Goal: Task Accomplishment & Management: Complete application form

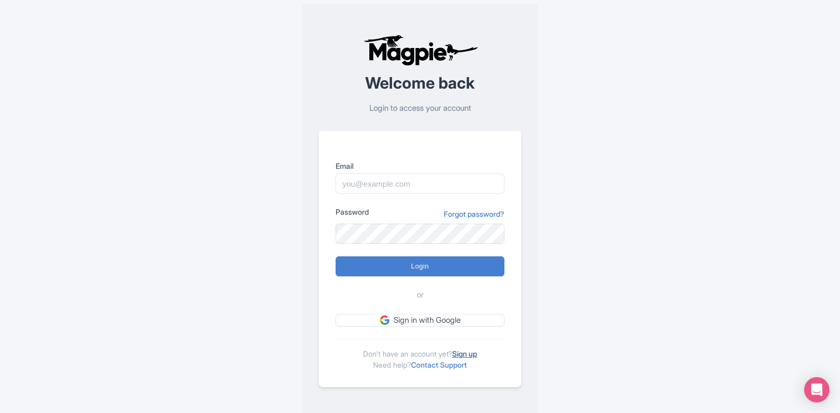
click at [463, 351] on link "Sign up" at bounding box center [464, 353] width 25 height 9
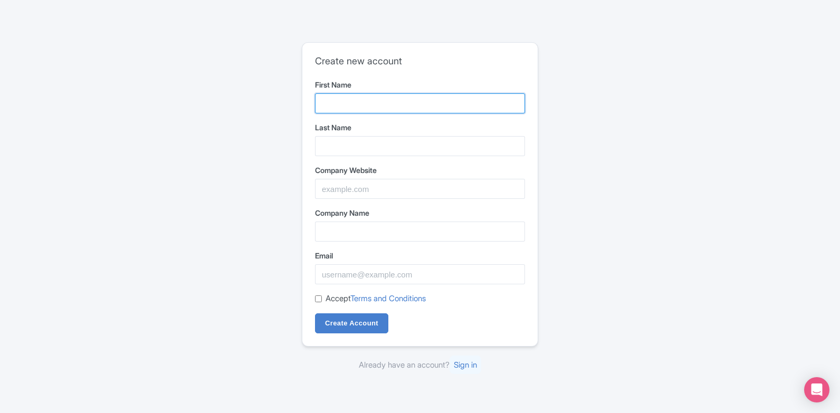
click at [421, 106] on input "First Name" at bounding box center [420, 103] width 210 height 20
type input "Nouran"
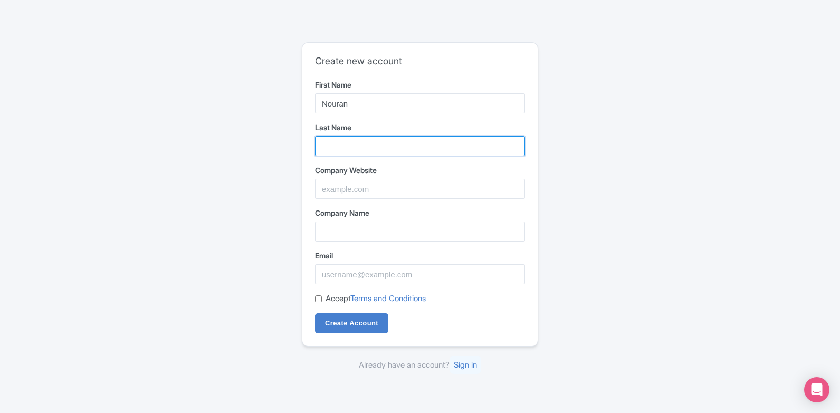
click at [426, 138] on input "Last Name" at bounding box center [420, 146] width 210 height 20
type input "[PERSON_NAME]"
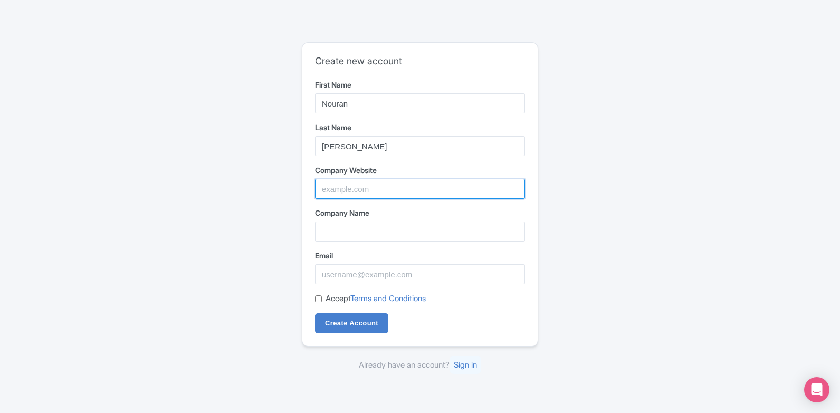
click at [418, 182] on input "Company Website" at bounding box center [420, 189] width 210 height 20
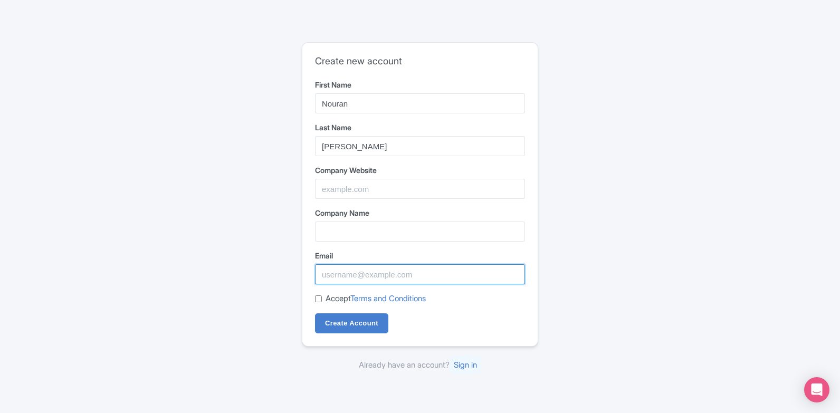
click at [424, 273] on input "Email" at bounding box center [420, 274] width 210 height 20
type input "[EMAIL_ADDRESS][DOMAIN_NAME]"
click at [333, 299] on label "Accept Terms and Conditions" at bounding box center [376, 299] width 100 height 12
click at [322, 299] on input "Accept Terms and Conditions" at bounding box center [318, 299] width 7 height 7
checkbox input "true"
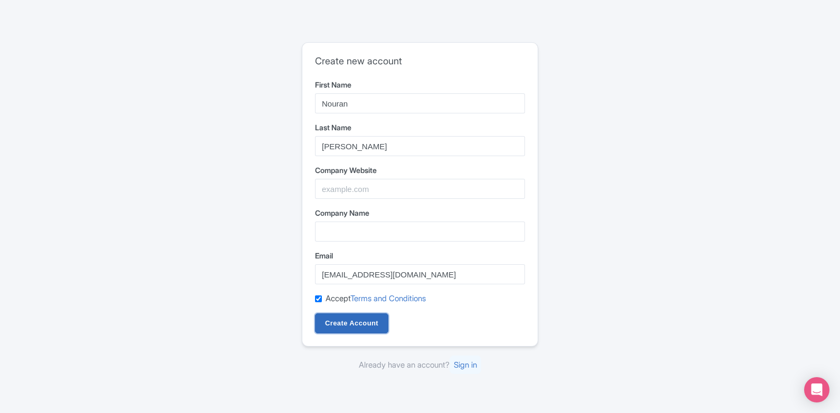
click at [334, 323] on input "Create Account" at bounding box center [351, 323] width 73 height 20
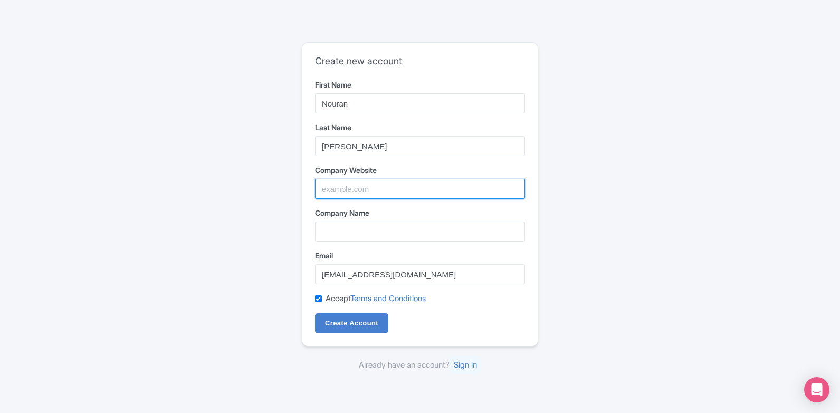
click at [435, 189] on input "Company Website" at bounding box center [420, 189] width 210 height 20
type input "seoera"
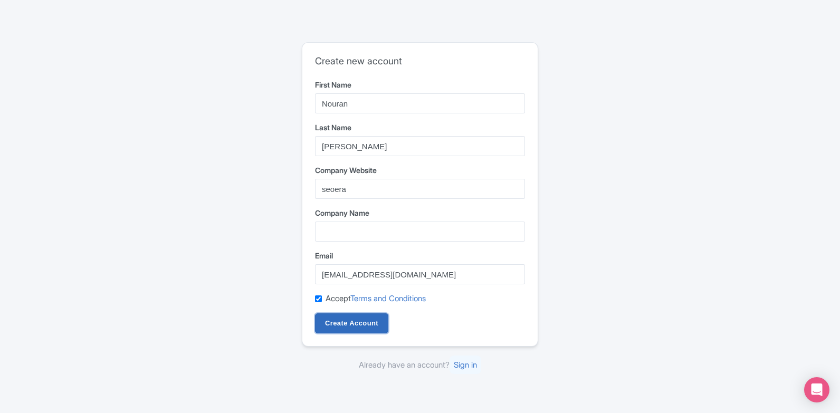
click at [346, 321] on input "Create Account" at bounding box center [351, 323] width 73 height 20
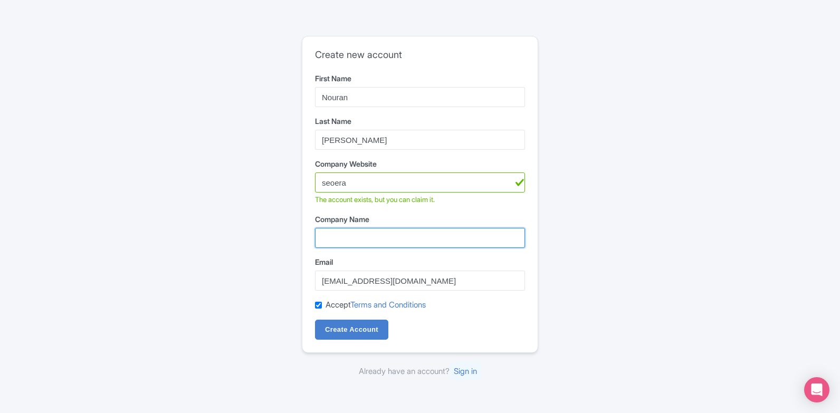
click at [417, 239] on input "Company Name" at bounding box center [420, 238] width 210 height 20
type input "seoera"
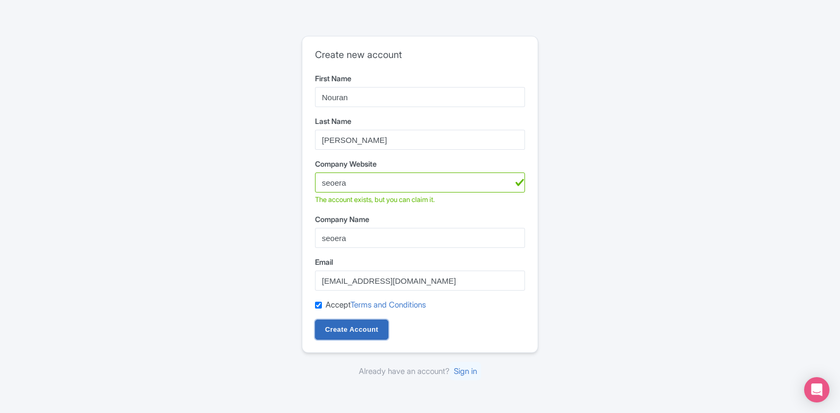
click at [381, 331] on input "Create Account" at bounding box center [351, 330] width 73 height 20
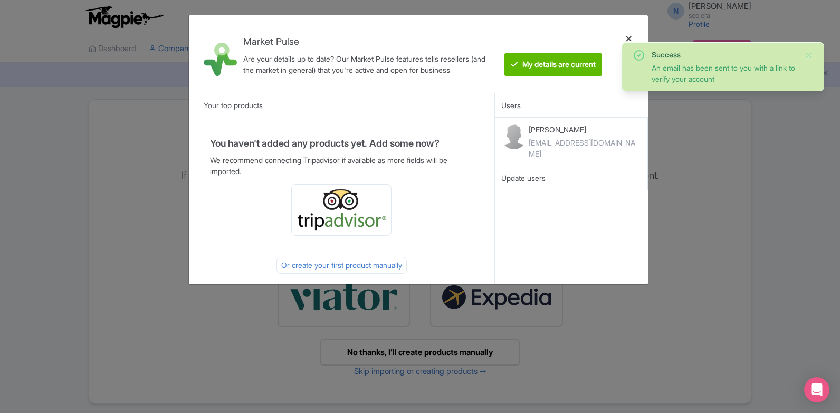
click at [627, 38] on div at bounding box center [628, 54] width 25 height 61
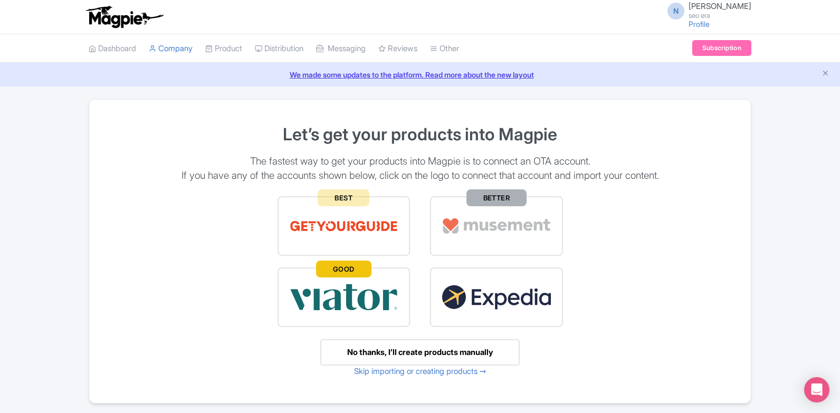
click at [684, 12] on span "N" at bounding box center [676, 11] width 17 height 17
click at [697, 54] on link "Users" at bounding box center [701, 50] width 100 height 16
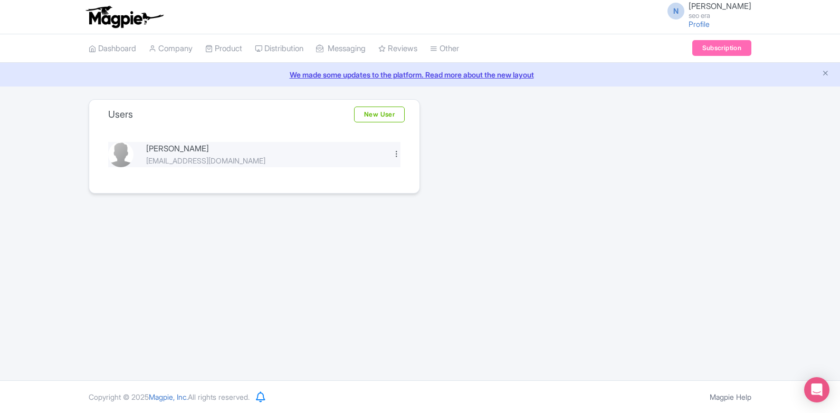
click at [393, 155] on div at bounding box center [397, 154] width 8 height 8
click at [242, 249] on div "N Nouran Osama seo era Profile Users Settings Sign out Dashboard Company Produc…" at bounding box center [420, 190] width 840 height 380
drag, startPoint x: 256, startPoint y: 159, endPoint x: 142, endPoint y: 168, distance: 113.8
click at [142, 168] on div "Nouran Osama nouranseoera@gmail.com Edit Delete" at bounding box center [255, 161] width 318 height 64
copy div "nouranseoera@gmail.com"
